Goal: Task Accomplishment & Management: Use online tool/utility

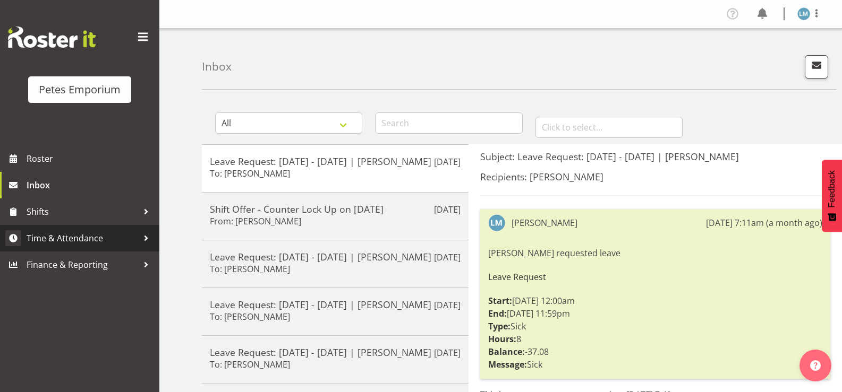
click at [89, 244] on span "Time & Attendance" at bounding box center [83, 238] width 112 height 16
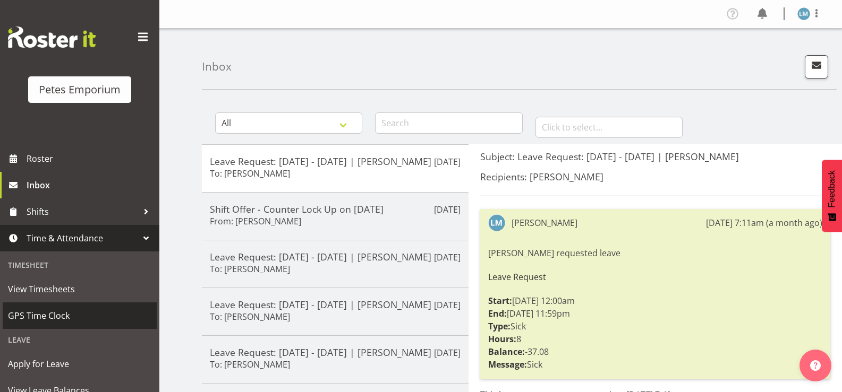
click at [60, 311] on span "GPS Time Clock" at bounding box center [79, 316] width 143 height 16
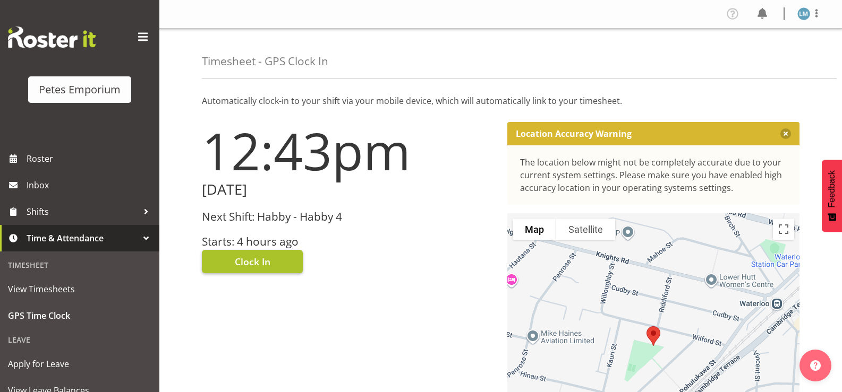
click at [244, 254] on button "Clock In" at bounding box center [252, 261] width 101 height 23
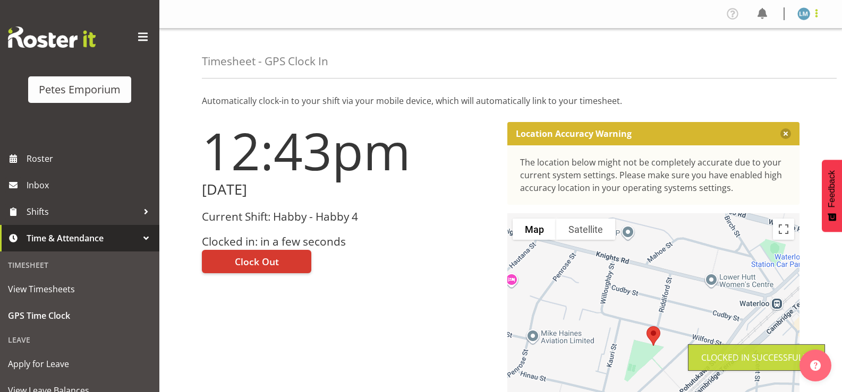
click at [811, 18] on span at bounding box center [816, 13] width 13 height 13
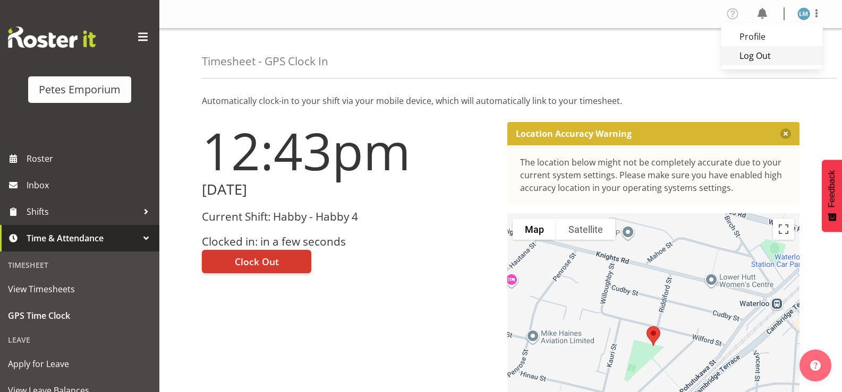
click at [748, 61] on link "Log Out" at bounding box center [772, 55] width 102 height 19
